Goal: Find specific page/section: Find specific page/section

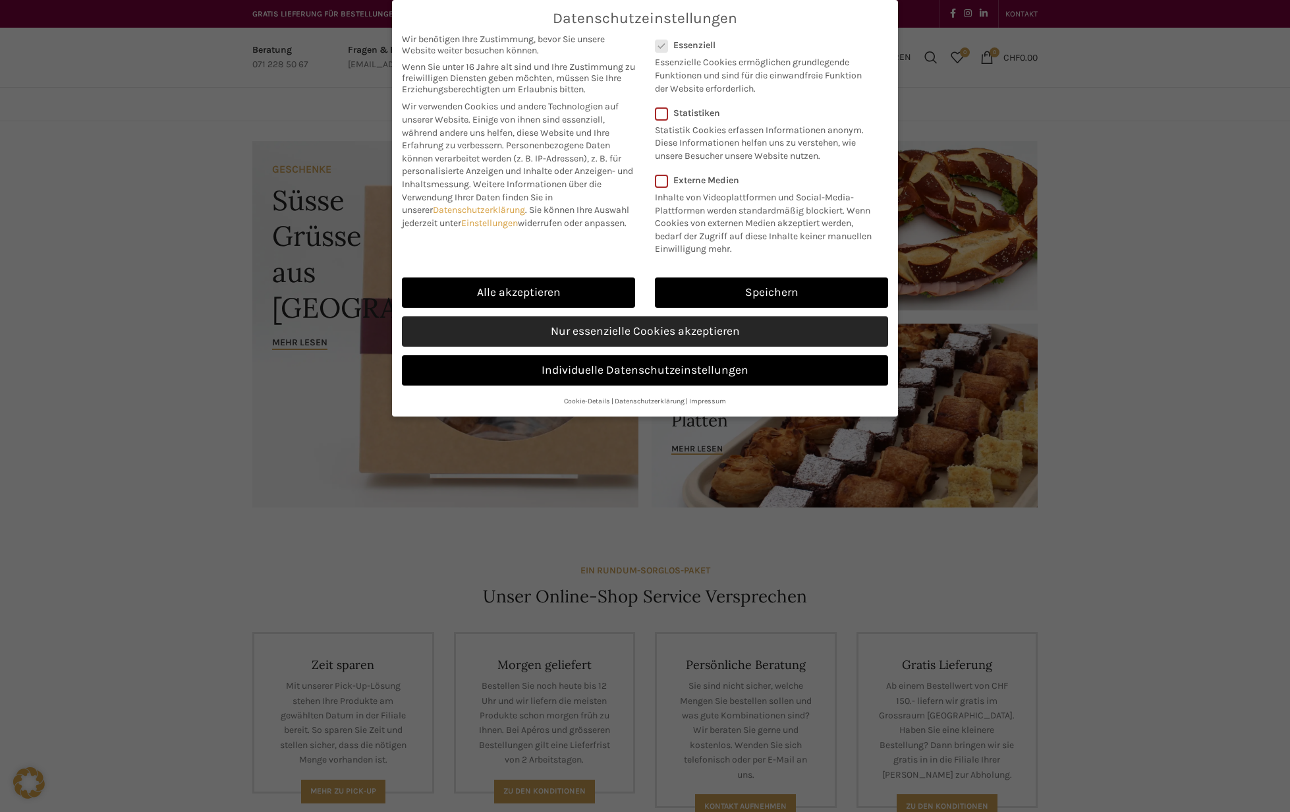
click at [636, 329] on link "Nur essenzielle Cookies akzeptieren" at bounding box center [645, 331] width 486 height 30
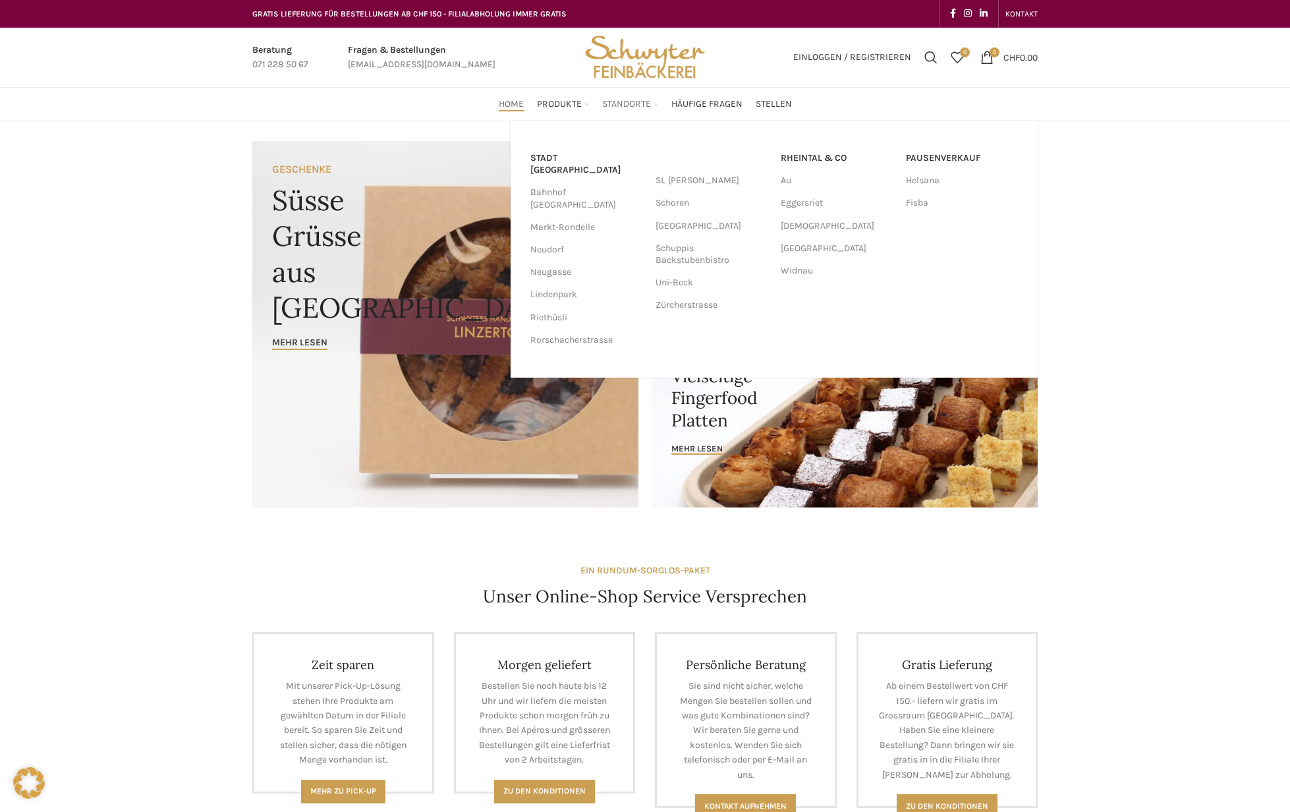
click at [616, 105] on span "Standorte" at bounding box center [626, 104] width 49 height 13
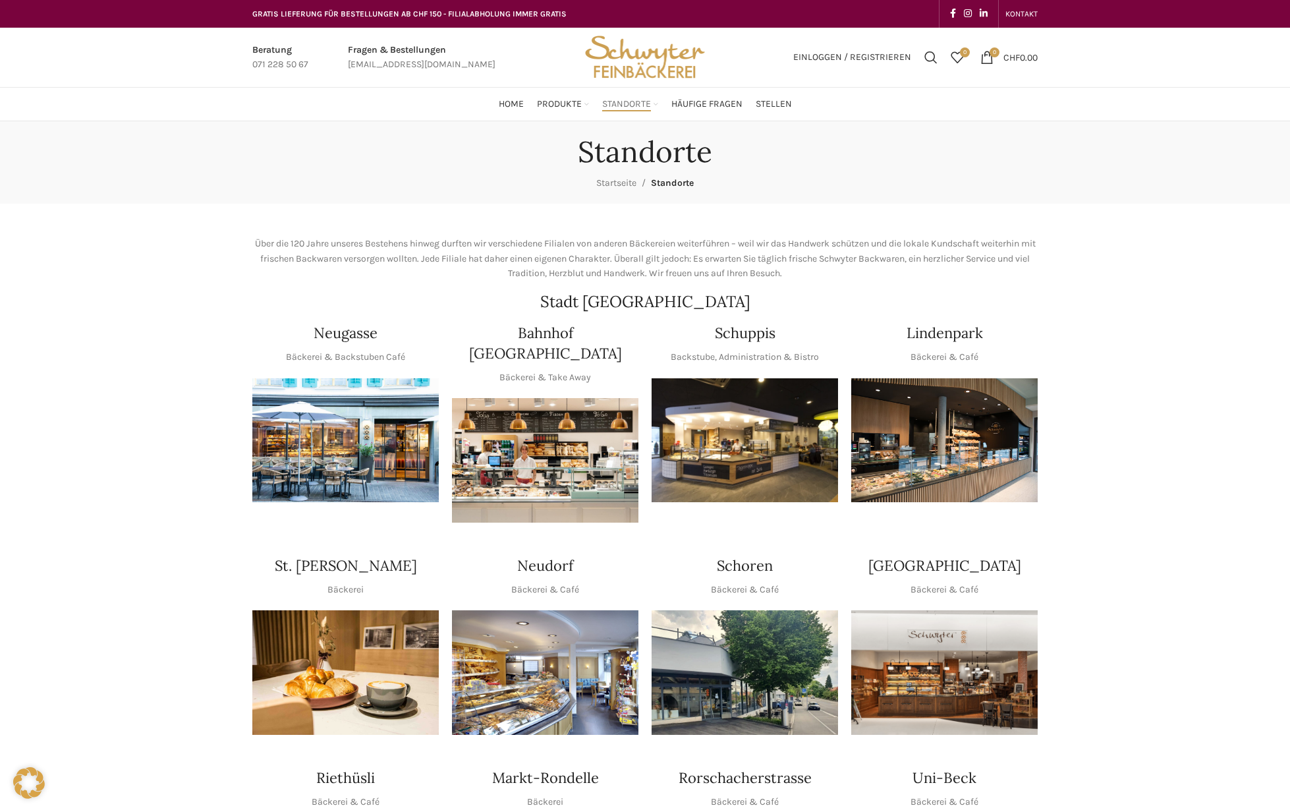
click at [608, 623] on img "1 / 1" at bounding box center [545, 672] width 186 height 125
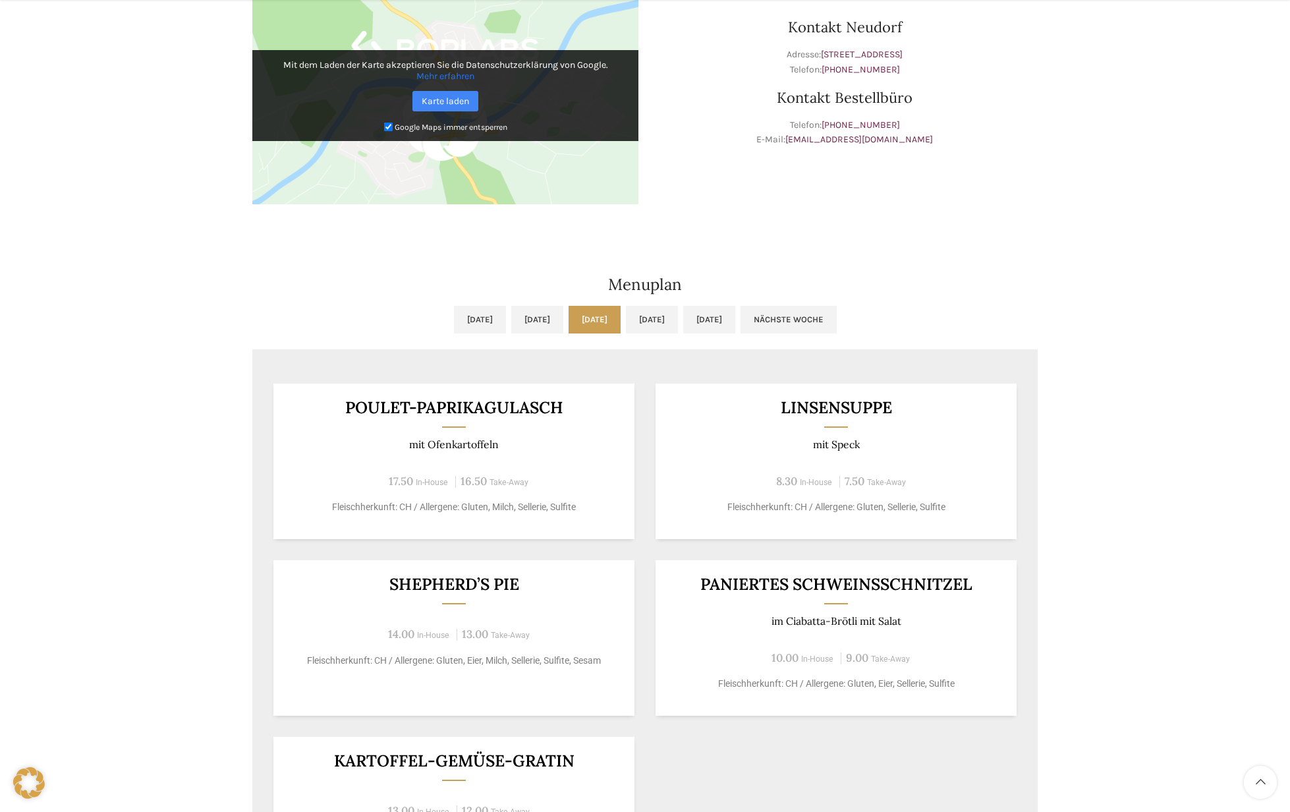
scroll to position [461, 0]
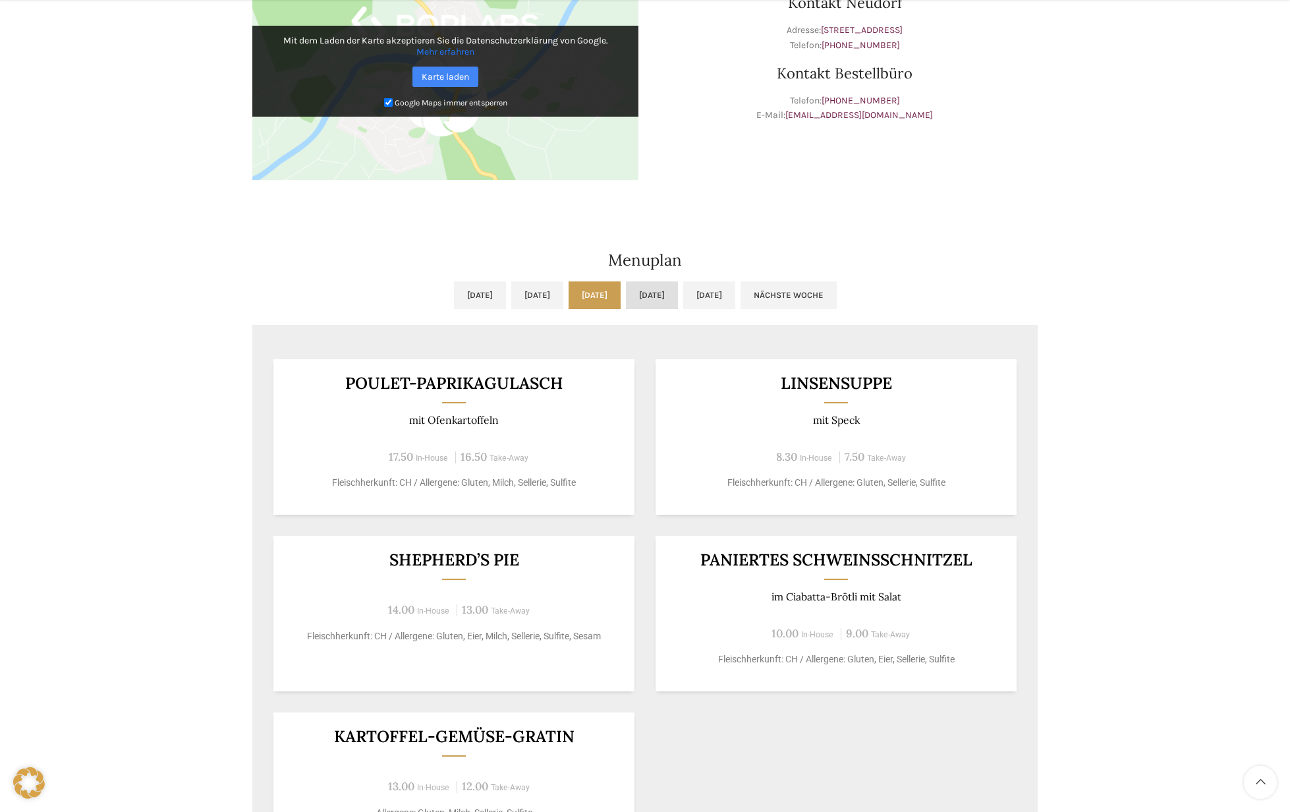
click at [678, 298] on link "[DATE]" at bounding box center [652, 295] width 52 height 28
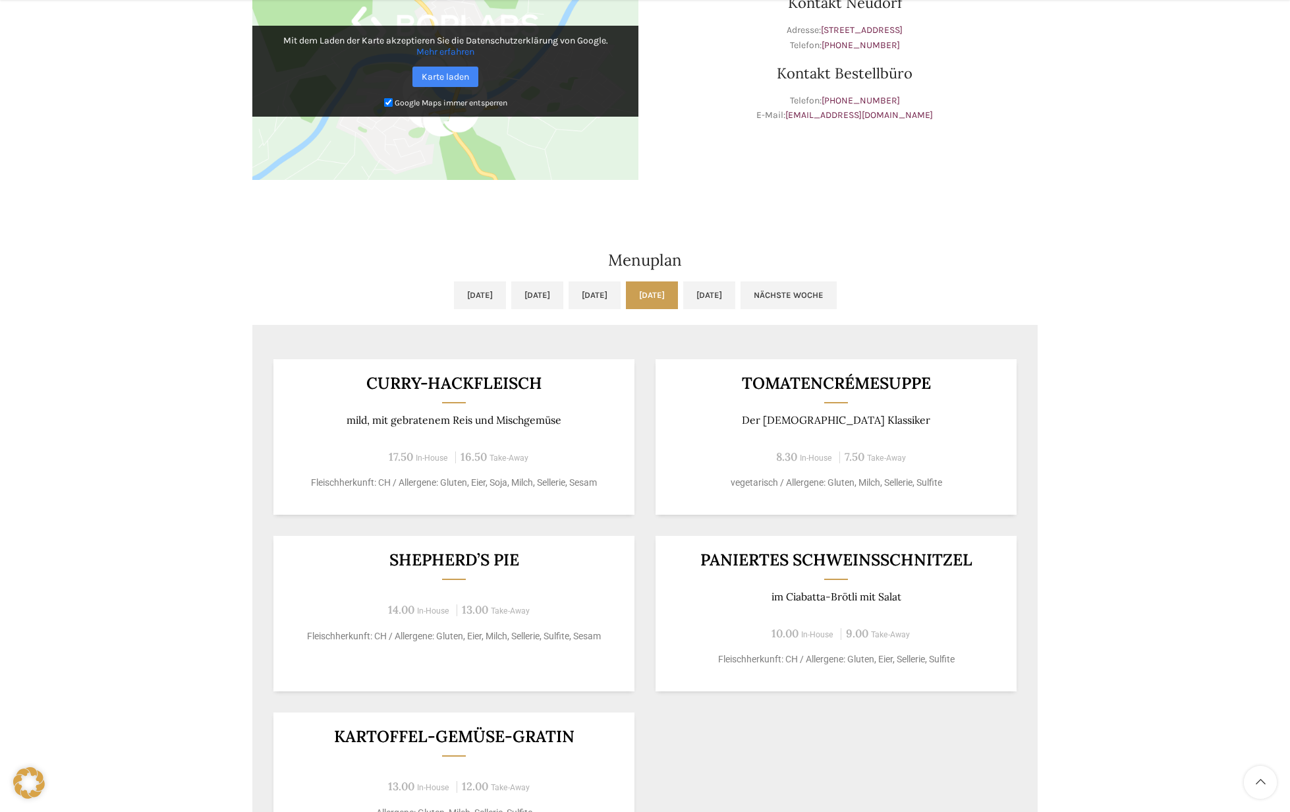
click at [1023, 194] on div "Kontakt Neudorf Adresse: [STREET_ADDRESS] Telefon: [PHONE_NUMBER] Kontakt Beste…" at bounding box center [844, 78] width 399 height 244
